Goal: Task Accomplishment & Management: Use online tool/utility

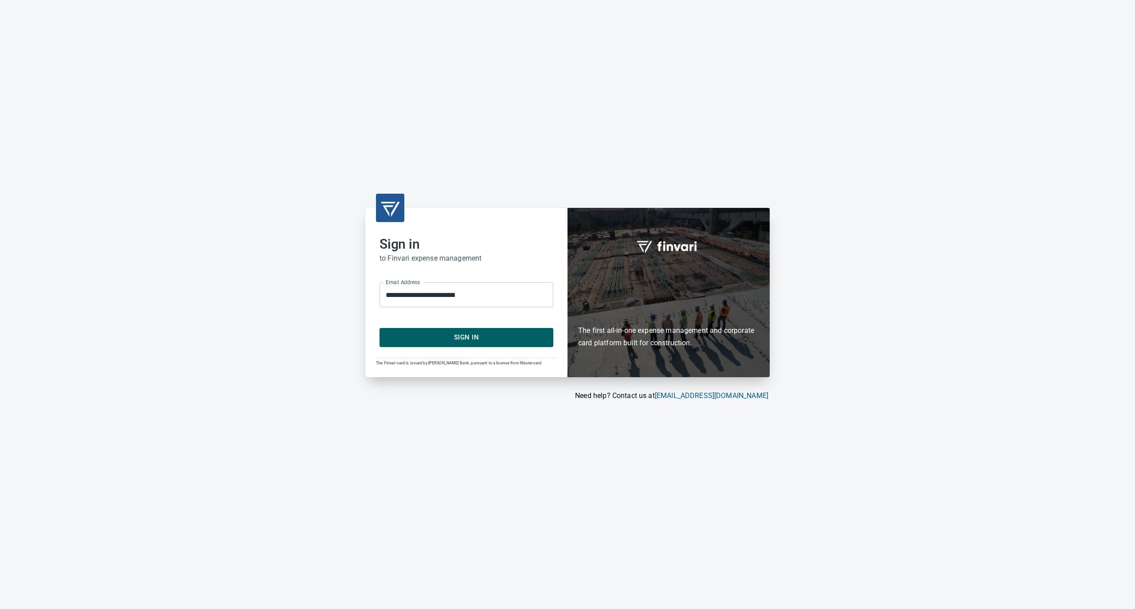
click at [469, 336] on span "Sign In" at bounding box center [466, 338] width 154 height 12
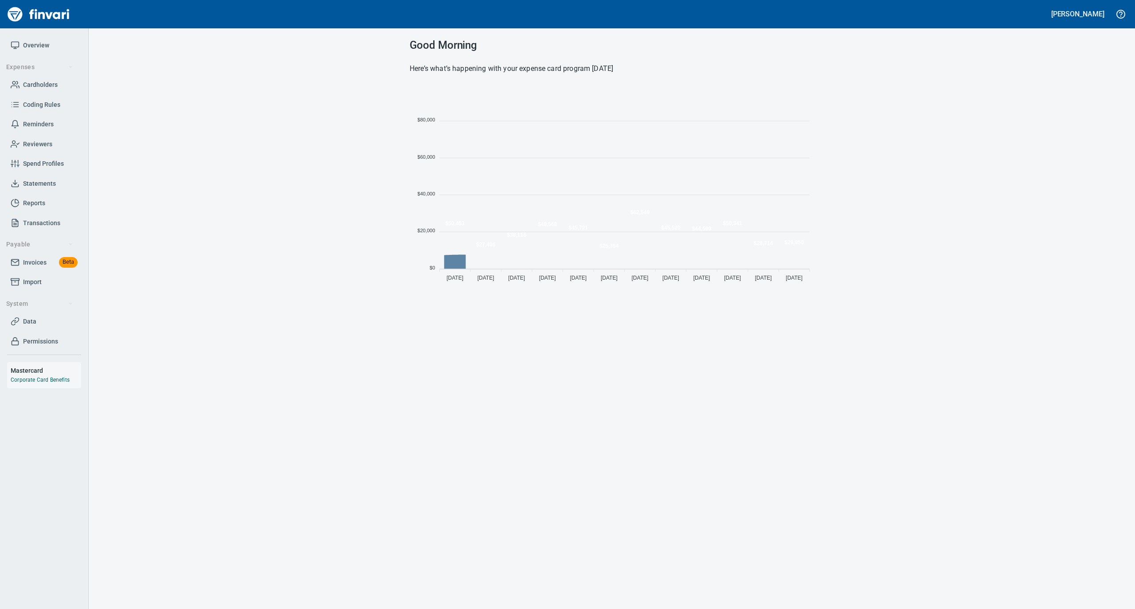
scroll to position [197, 396]
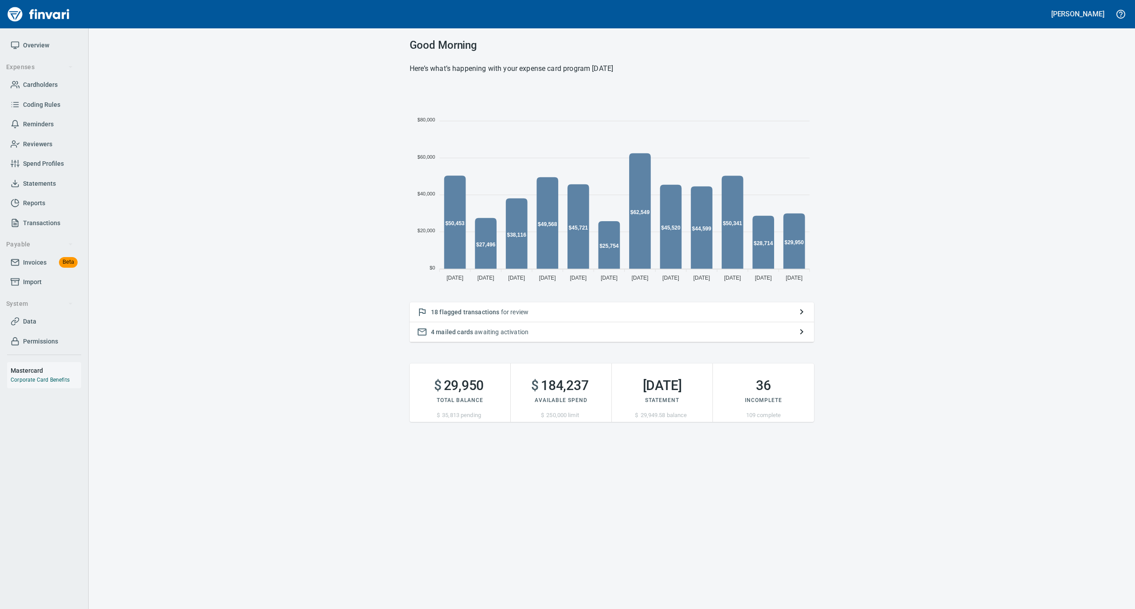
click at [50, 184] on span "Statements" at bounding box center [39, 183] width 33 height 11
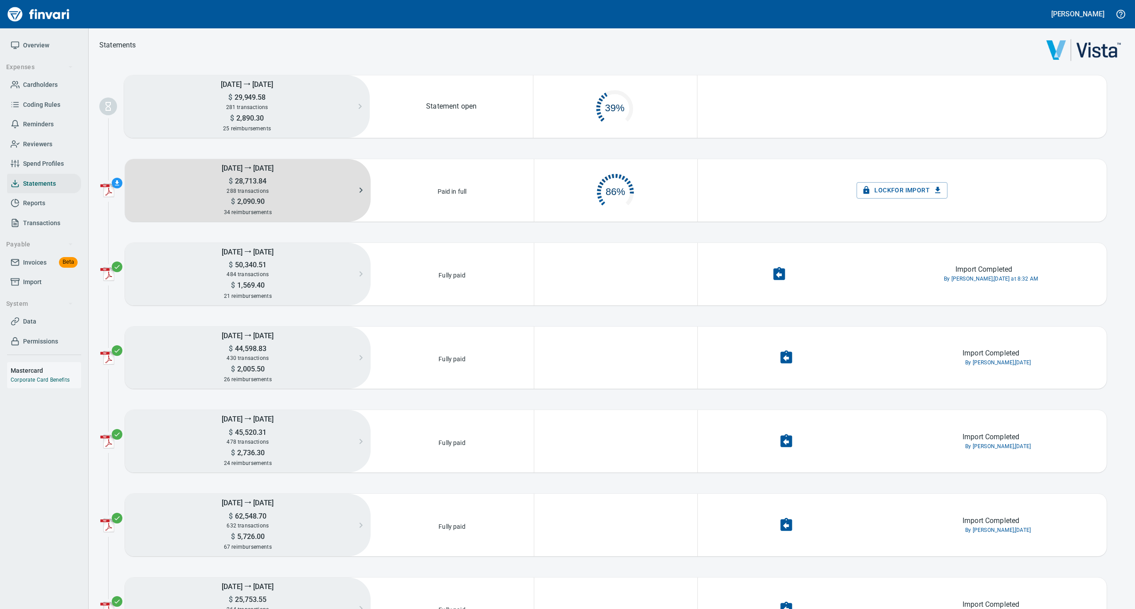
scroll to position [43, 153]
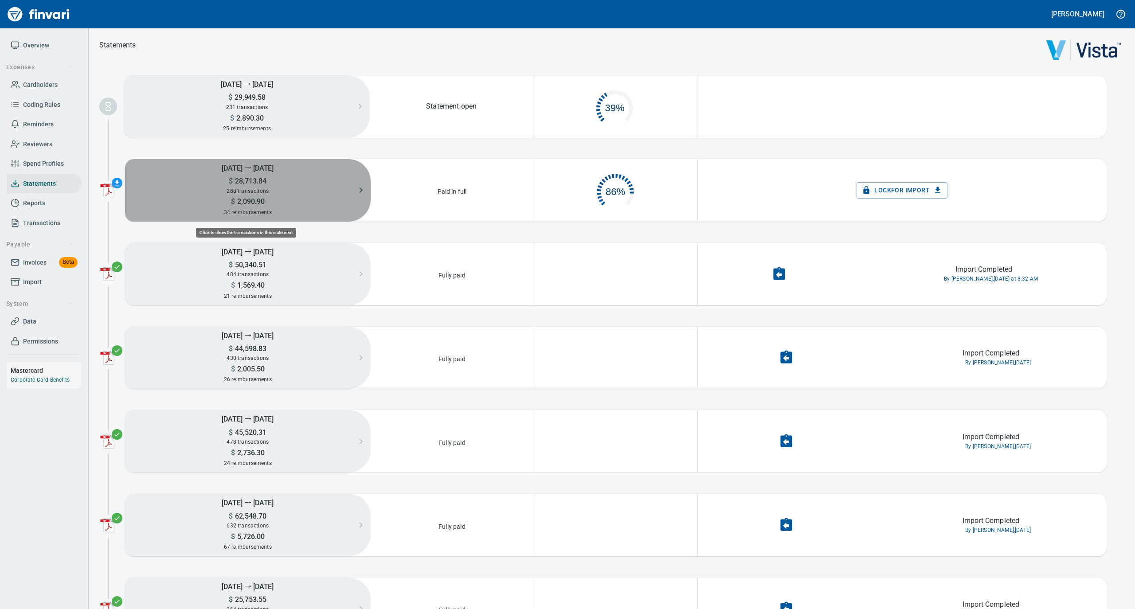
click at [250, 197] on span "2,090.90" at bounding box center [250, 201] width 30 height 8
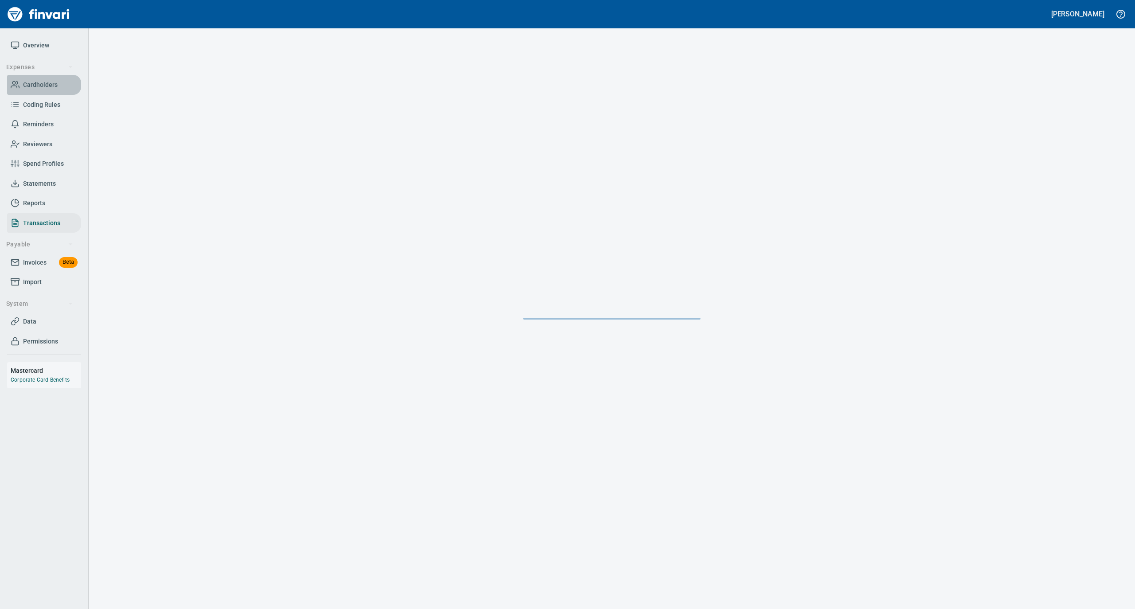
click at [35, 88] on span "Cardholders" at bounding box center [40, 84] width 35 height 11
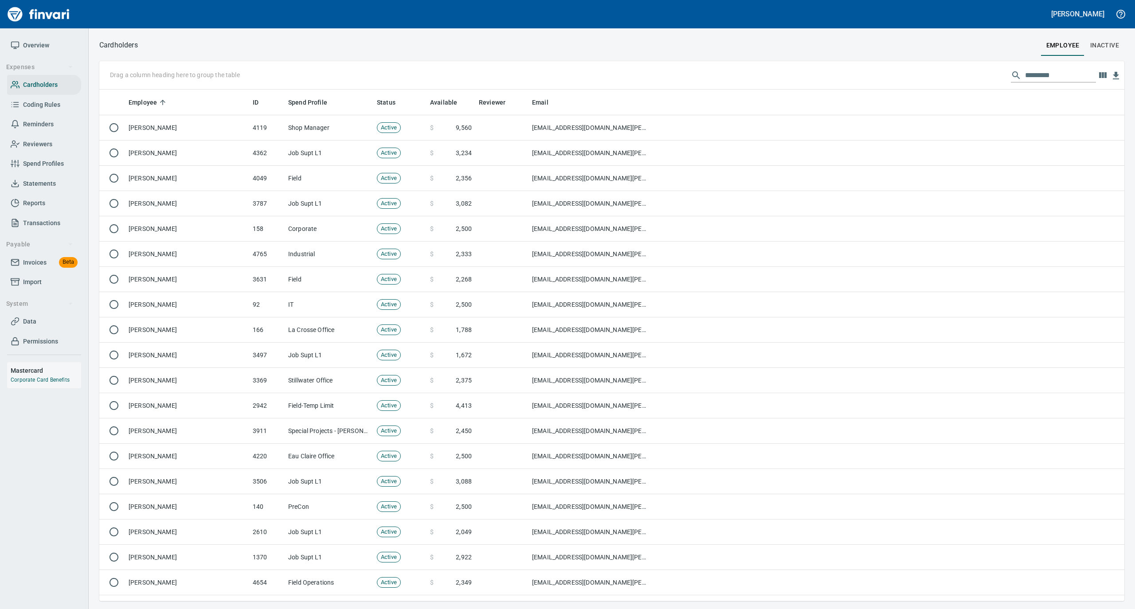
scroll to position [503, 1007]
click at [1027, 74] on input "text" at bounding box center [1060, 75] width 71 height 14
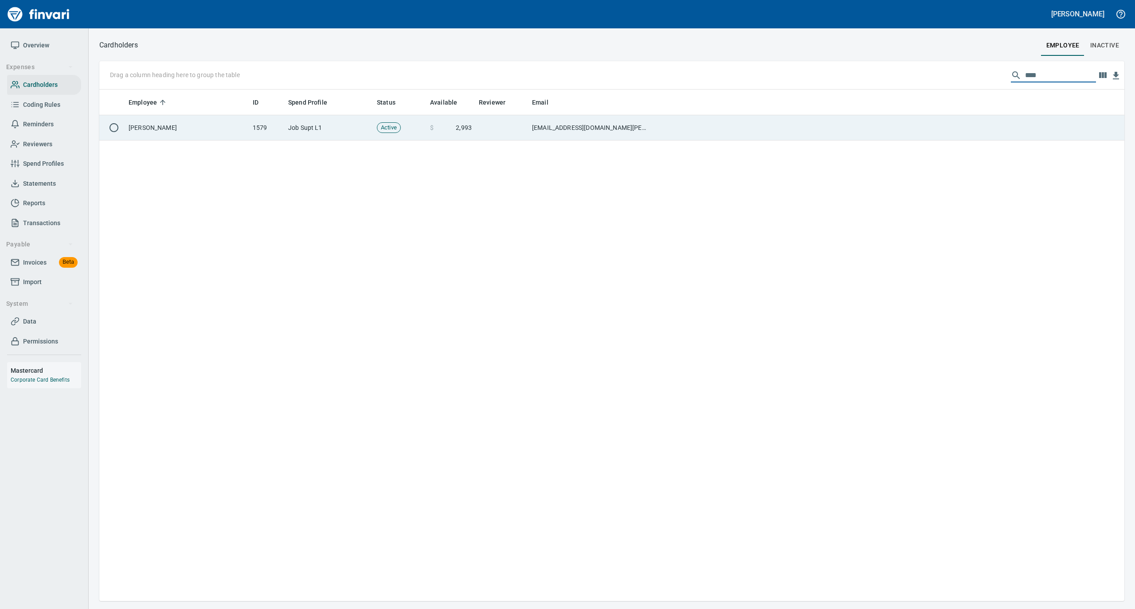
type input "****"
click at [188, 121] on td "[PERSON_NAME]" at bounding box center [187, 127] width 124 height 25
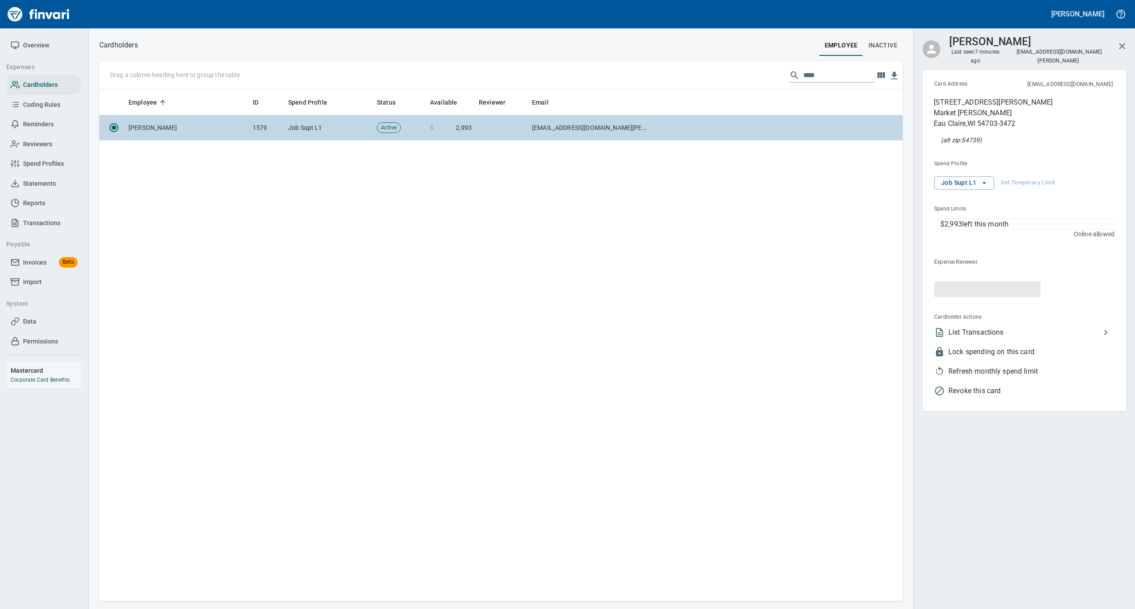
scroll to position [503, 795]
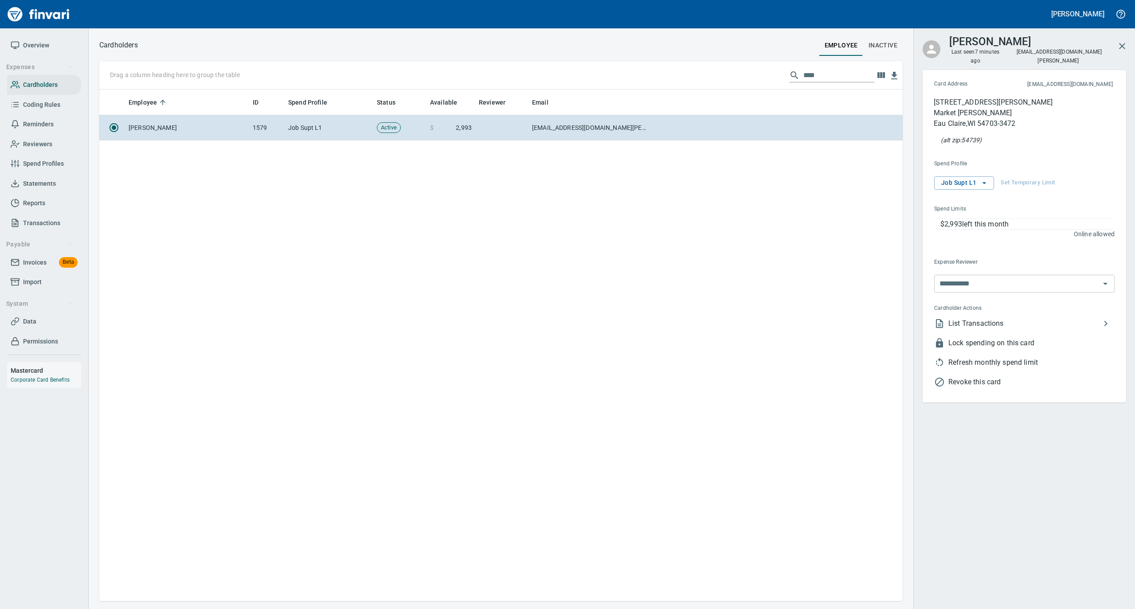
click at [979, 321] on li "List Transactions" at bounding box center [1021, 324] width 188 height 20
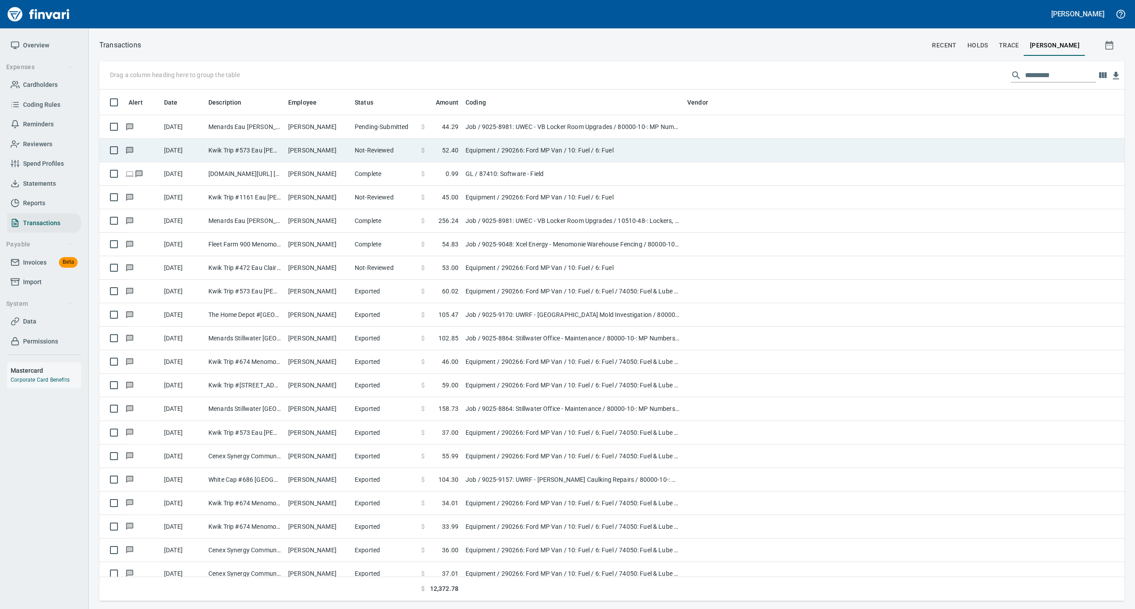
scroll to position [503, 1007]
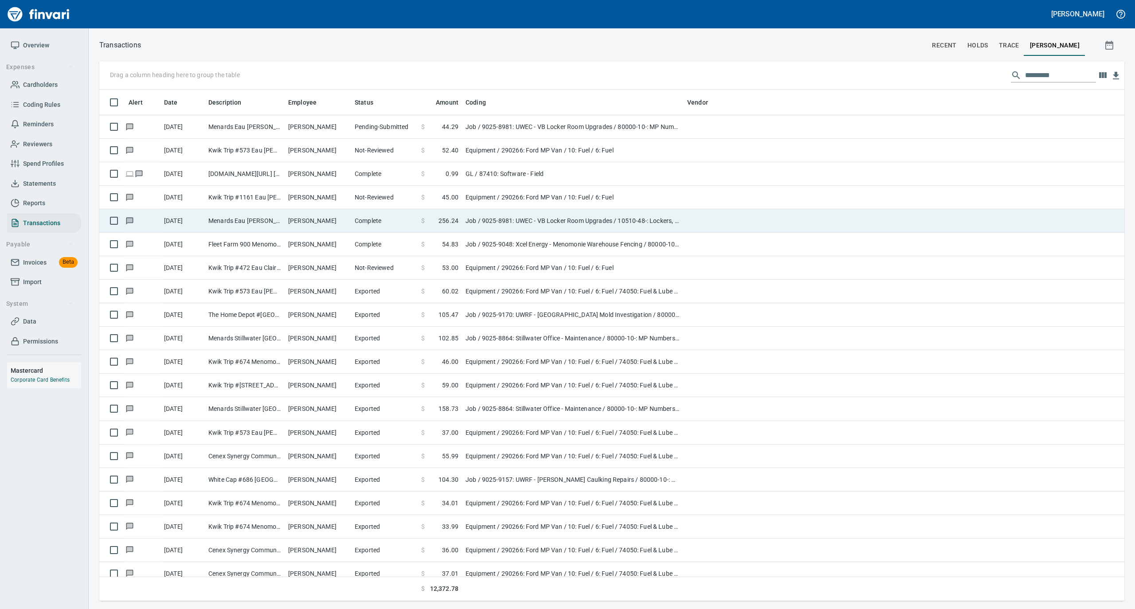
click at [325, 222] on td "[PERSON_NAME]" at bounding box center [318, 220] width 67 height 23
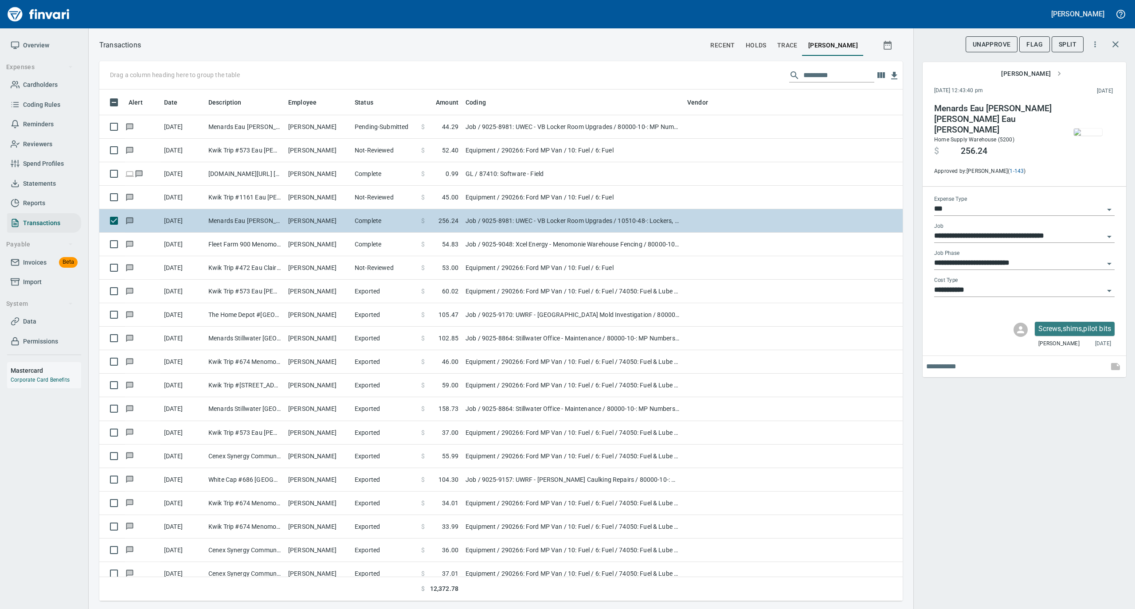
scroll to position [503, 786]
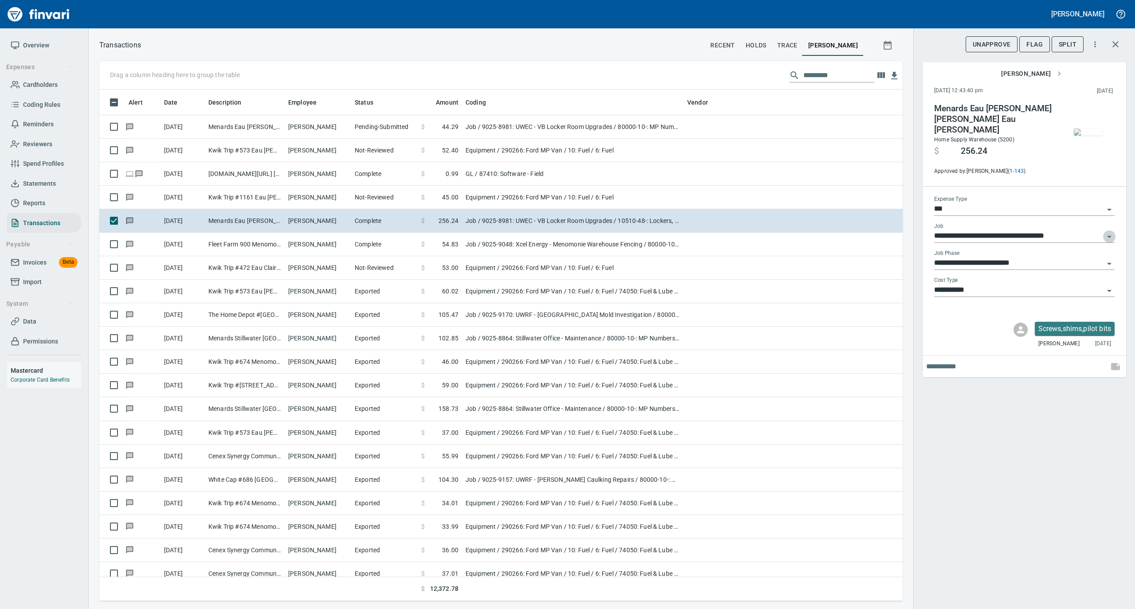
click at [1110, 236] on icon "Open" at bounding box center [1109, 237] width 4 height 2
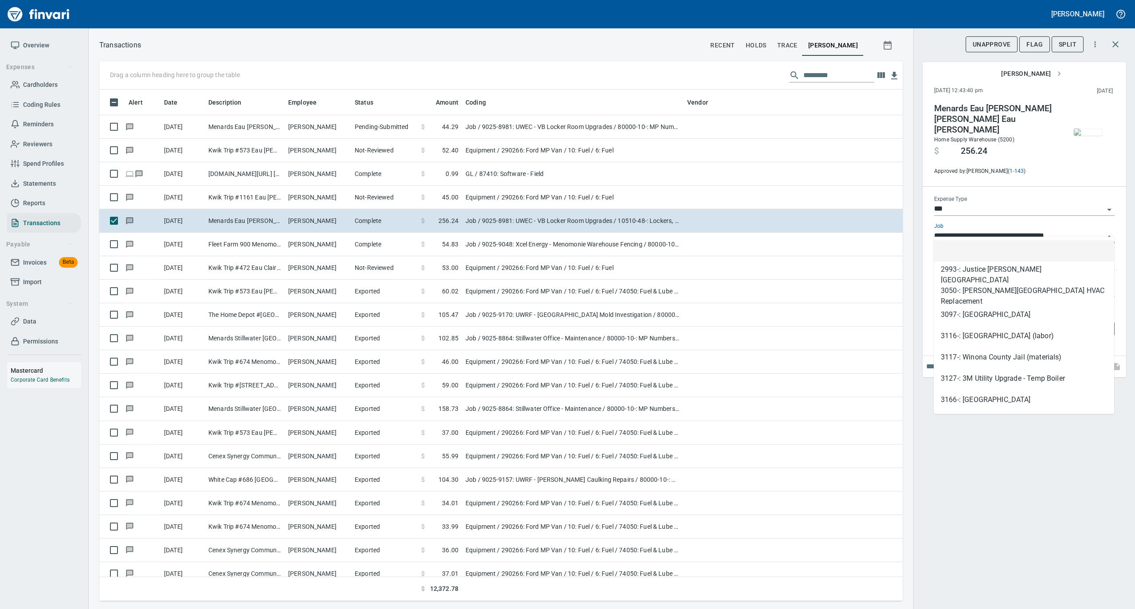
click at [991, 250] on li at bounding box center [1024, 250] width 180 height 21
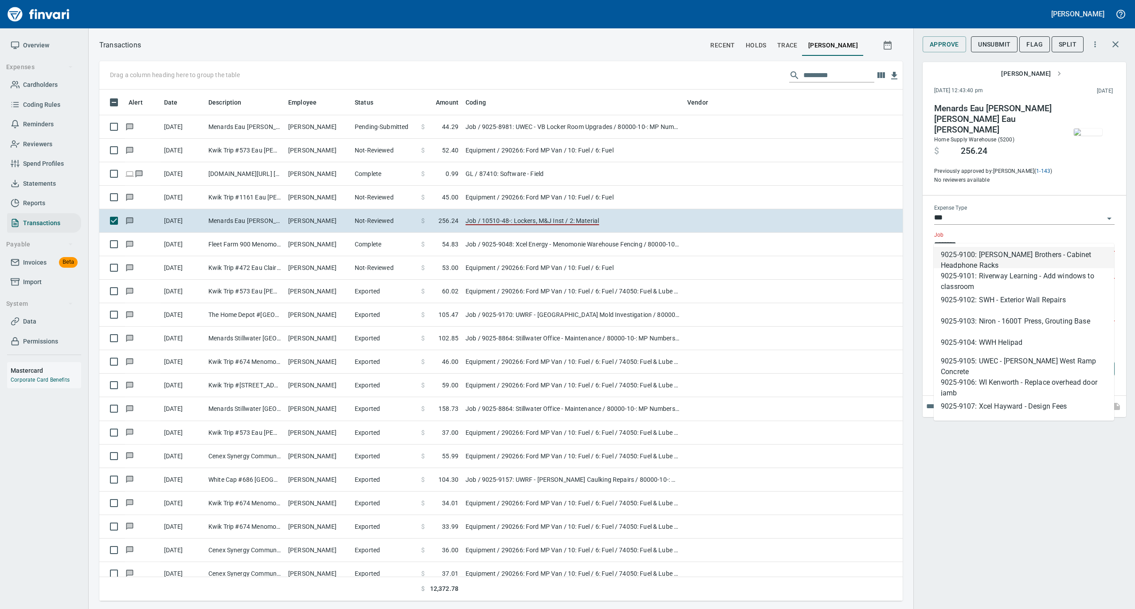
scroll to position [0, 0]
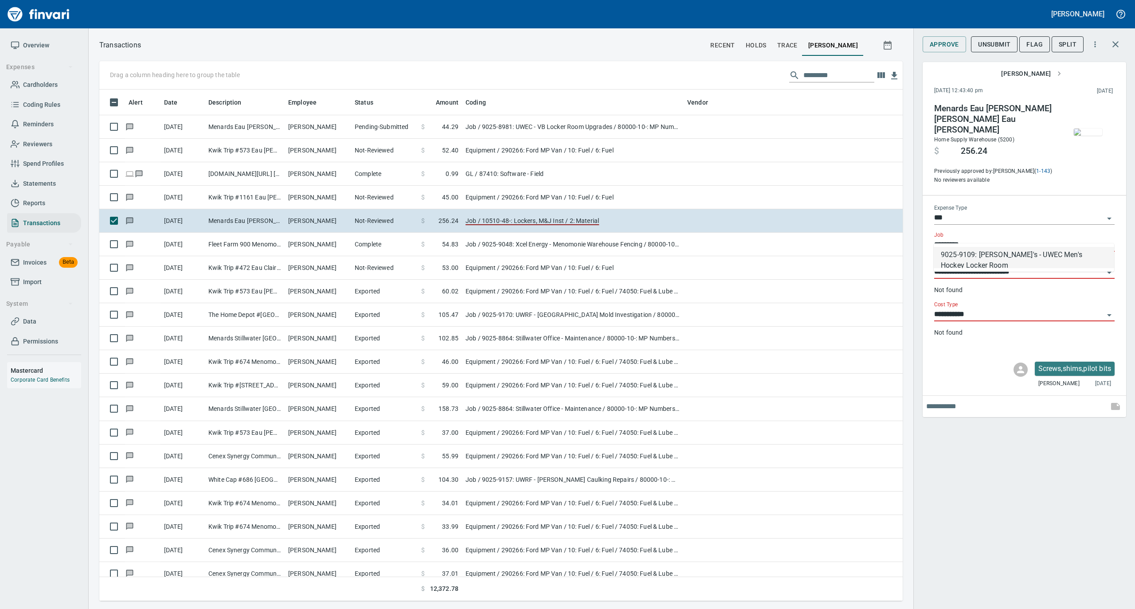
click at [985, 254] on li "9025-9109: [PERSON_NAME]'s - UWEC Men's Hockey Locker Room" at bounding box center [1024, 257] width 180 height 21
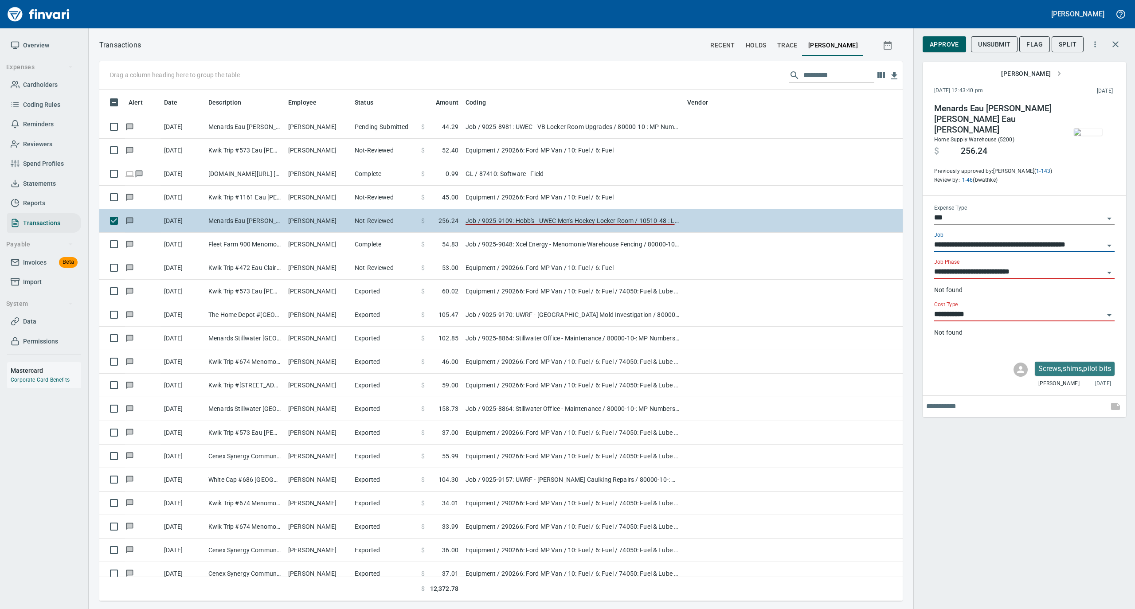
type input "**********"
click at [352, 224] on td "Not-Reviewed" at bounding box center [384, 220] width 67 height 23
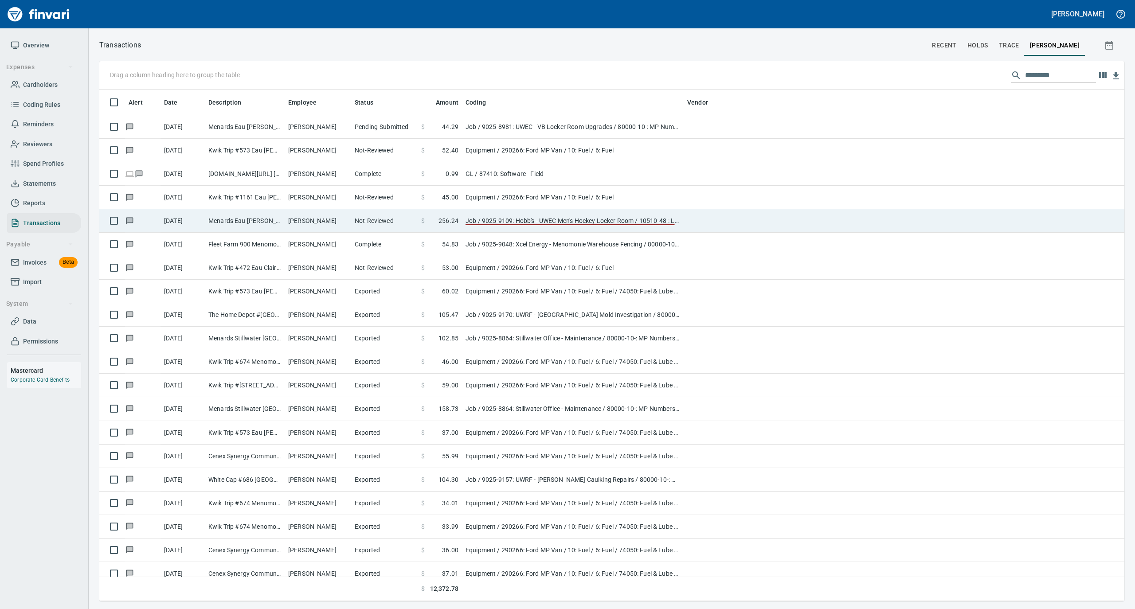
click at [352, 224] on td "Not-Reviewed" at bounding box center [384, 220] width 67 height 23
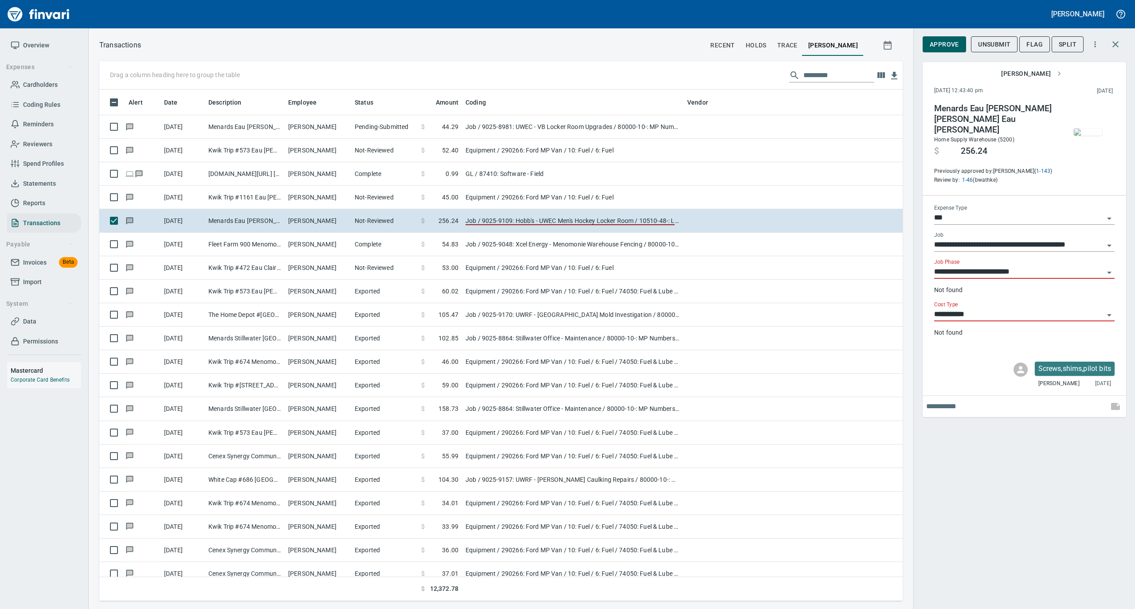
click at [976, 355] on div "Screws,shims,pilot bits [PERSON_NAME] [DATE]" at bounding box center [1025, 373] width 204 height 37
click at [1080, 132] on img "button" at bounding box center [1088, 132] width 28 height 7
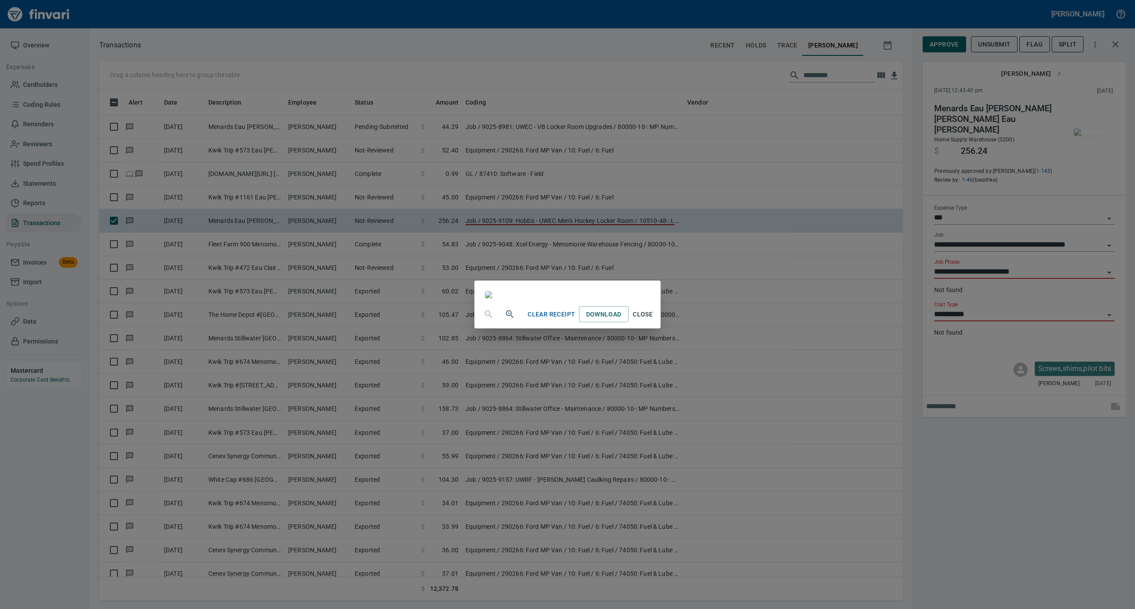
click at [654, 320] on span "Close" at bounding box center [642, 314] width 21 height 11
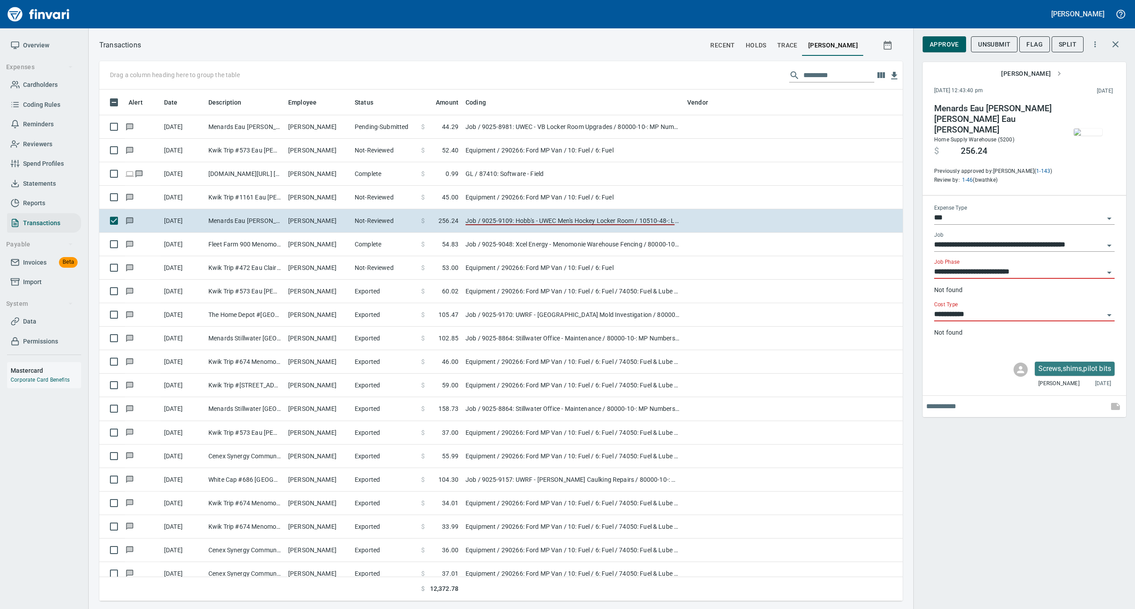
click at [1108, 267] on icon "Open" at bounding box center [1109, 272] width 11 height 11
click at [979, 450] on div "**********" at bounding box center [1024, 304] width 222 height 609
click at [1108, 267] on icon "Open" at bounding box center [1109, 272] width 11 height 11
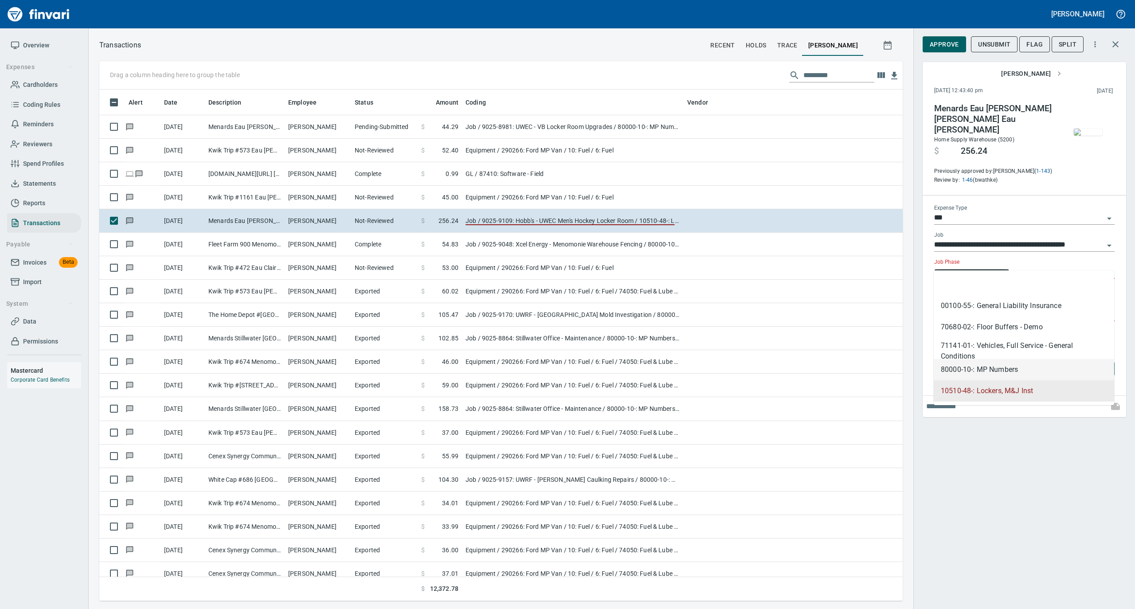
click at [976, 369] on li "80000-10-: MP Numbers" at bounding box center [1024, 369] width 180 height 21
type input "**********"
